Goal: Navigation & Orientation: Find specific page/section

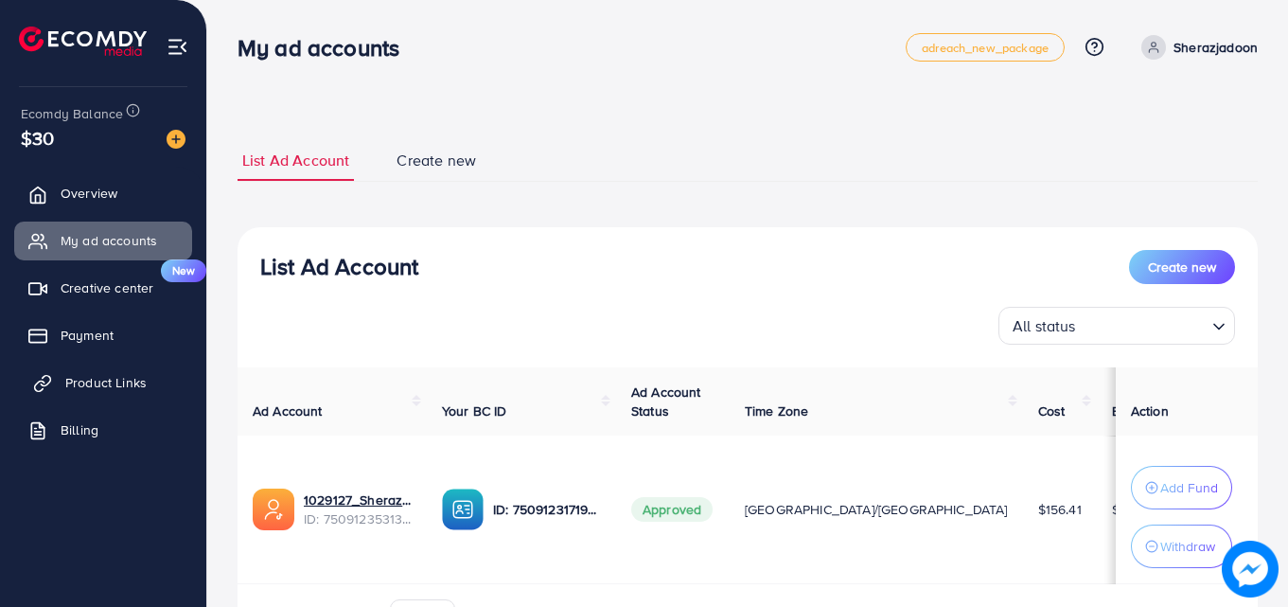
click at [101, 380] on span "Product Links" at bounding box center [105, 382] width 81 height 19
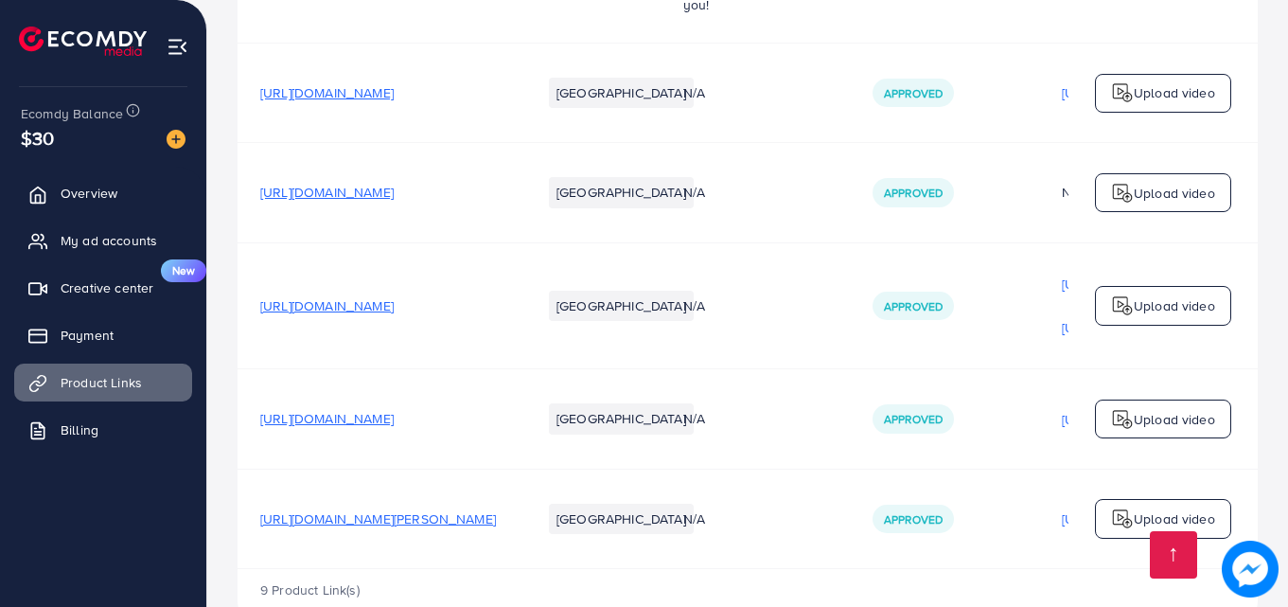
scroll to position [1011, 0]
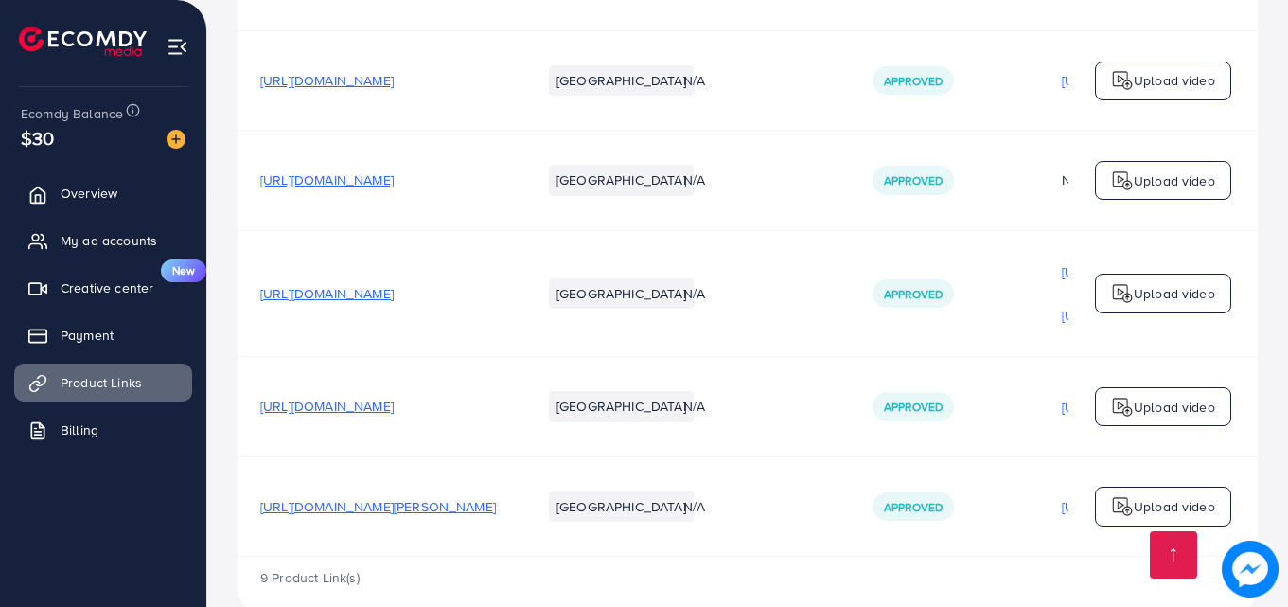
click at [356, 497] on span "https://sherazjadoon.com/collections/mini-portable-juicer/products/taufa-villa-…" at bounding box center [378, 506] width 236 height 19
